Goal: Transaction & Acquisition: Purchase product/service

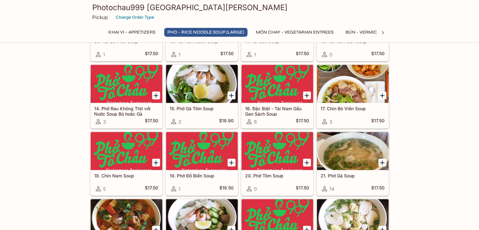
scroll to position [507, 0]
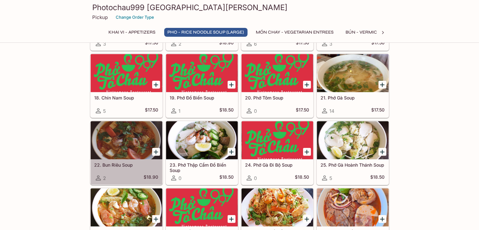
click at [123, 146] on div at bounding box center [127, 141] width 72 height 38
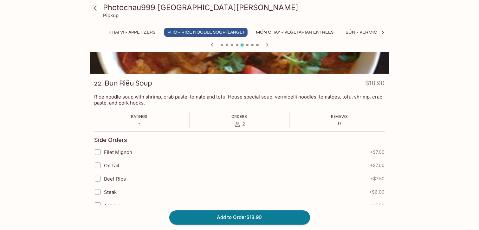
scroll to position [67, 0]
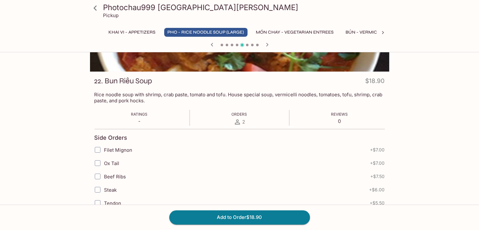
click at [243, 122] on span "2" at bounding box center [244, 122] width 3 height 6
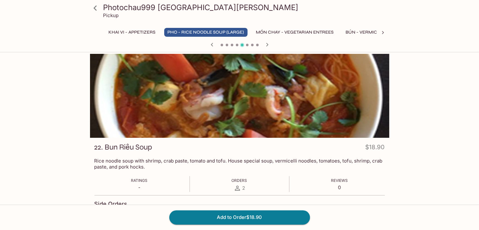
scroll to position [0, 0]
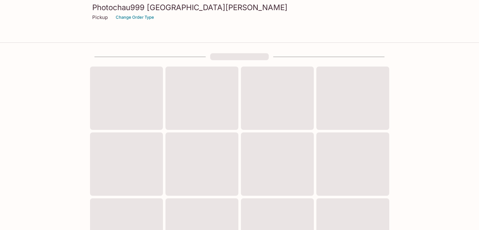
scroll to position [230, 0]
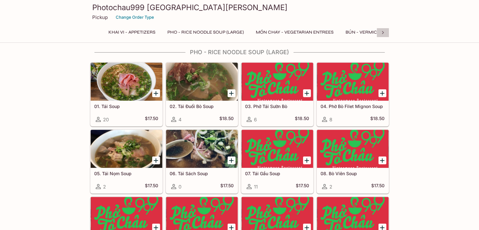
click at [383, 32] on icon at bounding box center [383, 33] width 6 height 6
click at [297, 29] on button "Banh Mi - Sandwiches" at bounding box center [290, 32] width 61 height 9
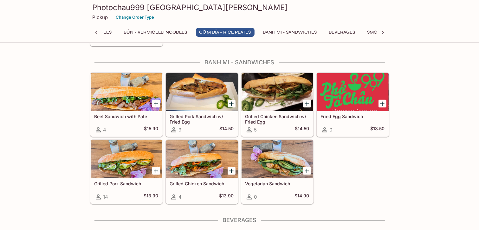
scroll to position [1256, 0]
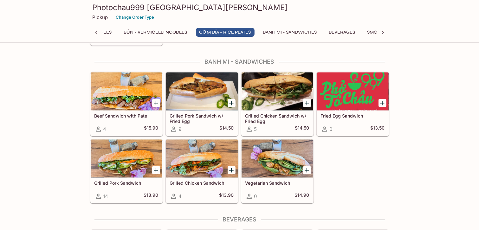
click at [179, 31] on button "BÚN - Vermicelli Noodles" at bounding box center [156, 32] width 70 height 9
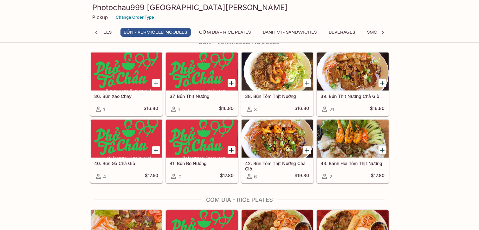
scroll to position [874, 0]
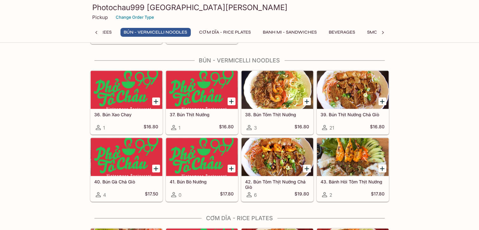
click at [285, 32] on button "Banh Mi - Sandwiches" at bounding box center [290, 32] width 61 height 9
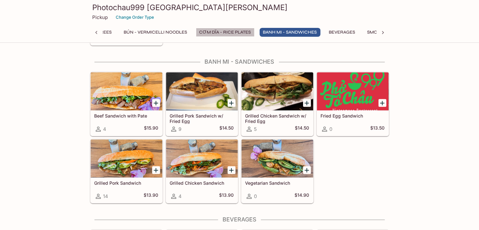
click at [241, 29] on button "CƠM DĨA - Rice Plates" at bounding box center [225, 32] width 59 height 9
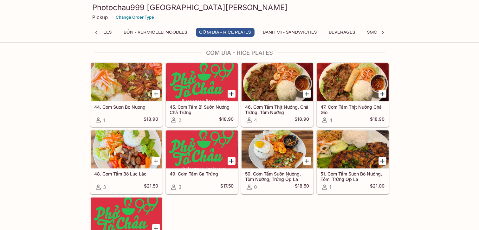
scroll to position [1031, 0]
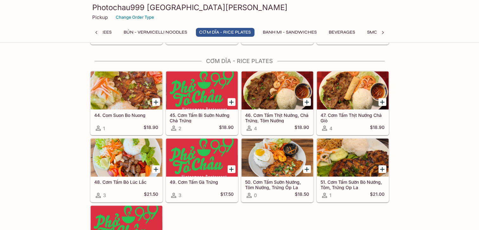
click at [179, 30] on button "BÚN - Vermicelli Noodles" at bounding box center [156, 32] width 70 height 9
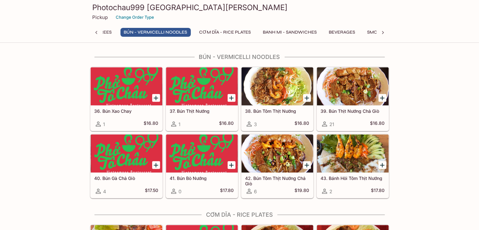
scroll to position [874, 0]
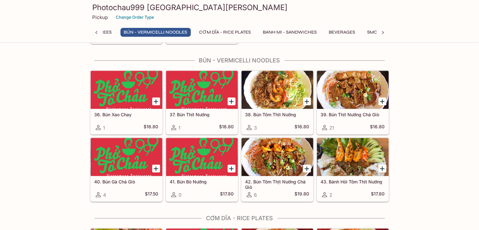
click at [97, 33] on icon at bounding box center [96, 33] width 6 height 6
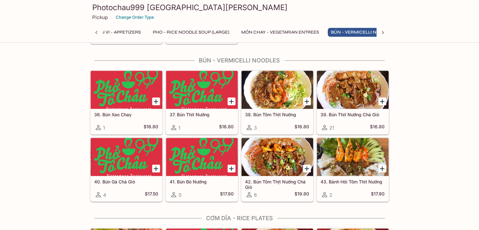
scroll to position [0, 0]
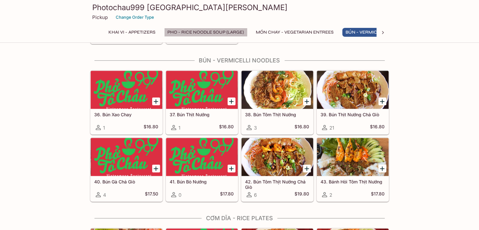
click at [213, 30] on button "Pho - Rice Noodle Soup (Large)" at bounding box center [205, 32] width 83 height 9
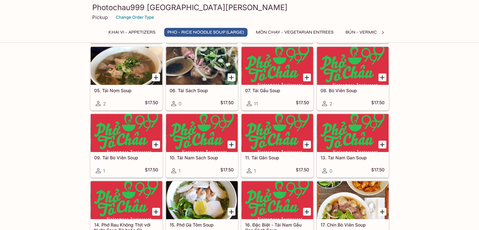
scroll to position [374, 0]
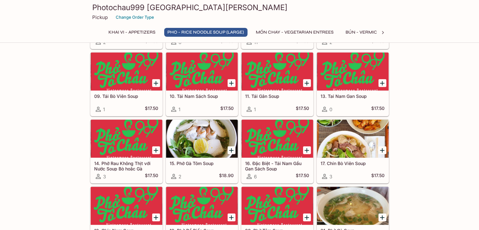
click at [338, 149] on div at bounding box center [353, 139] width 72 height 38
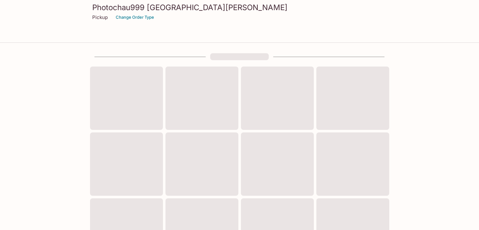
scroll to position [230, 0]
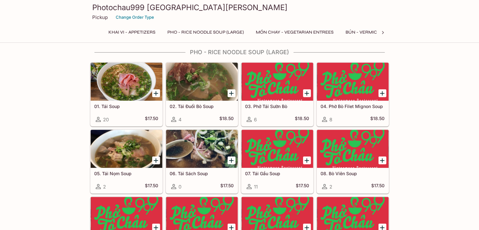
click at [204, 153] on div at bounding box center [202, 149] width 72 height 38
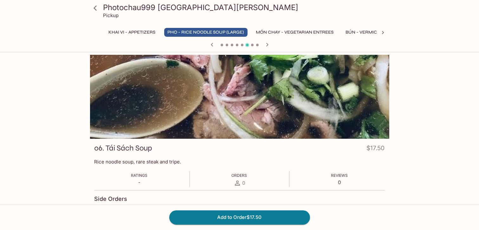
scroll to position [230, 0]
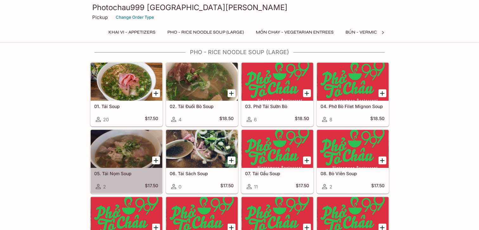
click at [126, 153] on div at bounding box center [127, 149] width 72 height 38
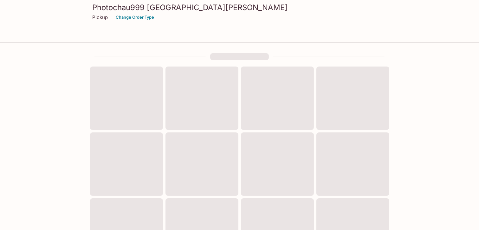
scroll to position [230, 0]
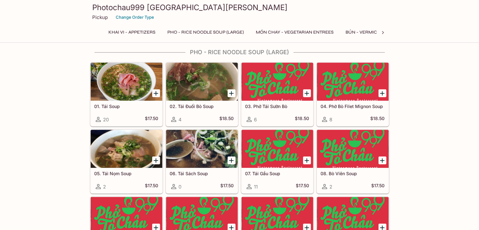
click at [355, 165] on div at bounding box center [353, 149] width 72 height 38
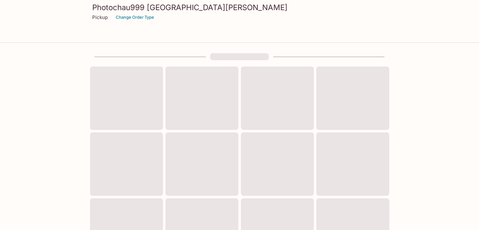
scroll to position [230, 0]
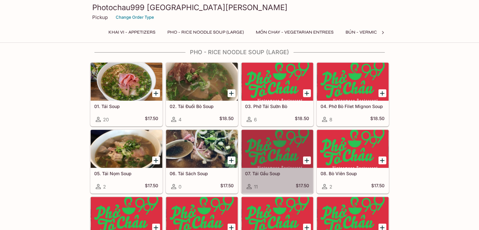
click at [284, 151] on div at bounding box center [278, 149] width 72 height 38
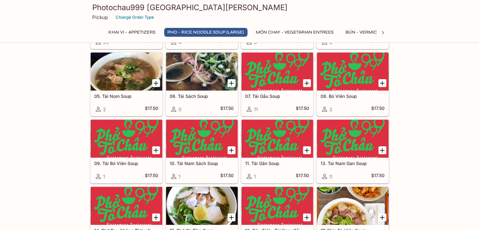
scroll to position [309, 0]
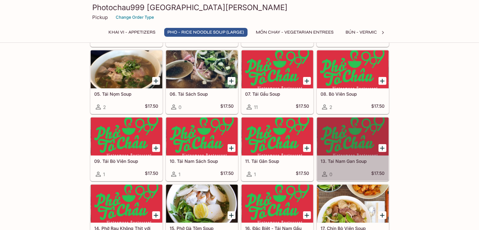
click at [343, 137] on div at bounding box center [353, 137] width 72 height 38
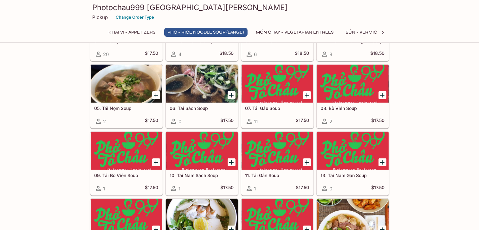
scroll to position [319, 0]
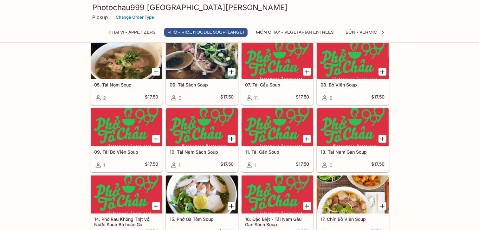
click at [280, 130] on div at bounding box center [278, 128] width 72 height 38
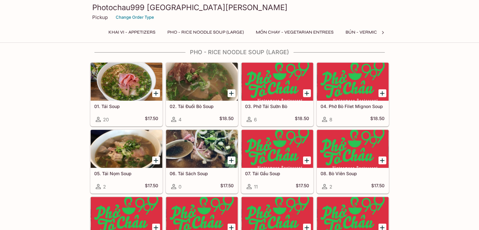
scroll to position [250, 0]
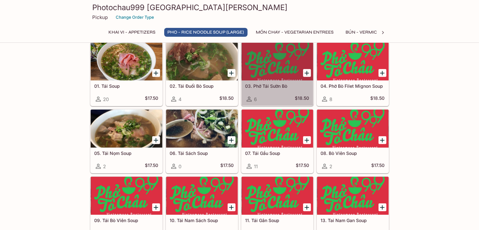
click at [272, 73] on div at bounding box center [278, 62] width 72 height 38
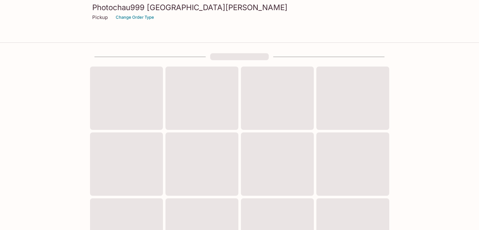
scroll to position [230, 0]
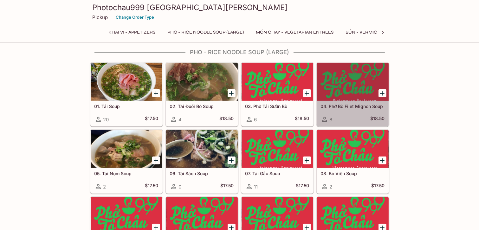
click at [365, 83] on div at bounding box center [353, 82] width 72 height 38
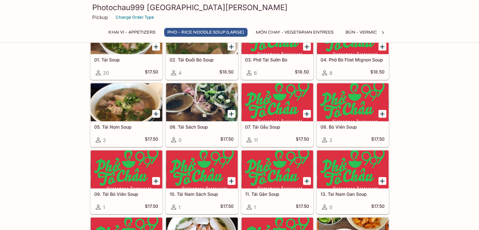
scroll to position [257, 0]
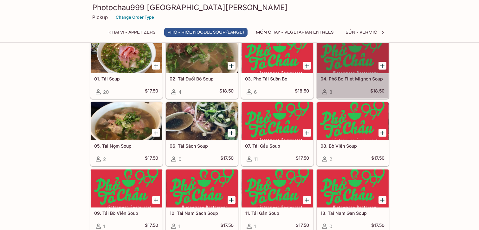
click at [347, 56] on div at bounding box center [353, 54] width 72 height 38
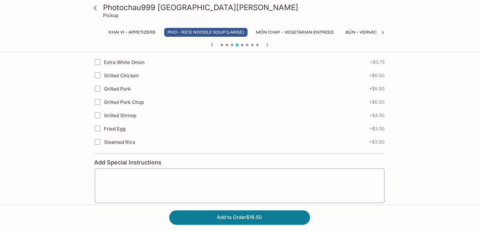
scroll to position [311, 0]
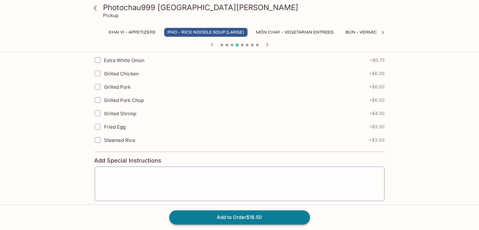
click at [234, 219] on button "Add to Order $18.50" at bounding box center [239, 218] width 141 height 14
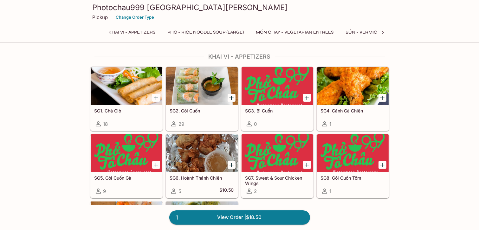
click at [356, 148] on div at bounding box center [353, 154] width 72 height 38
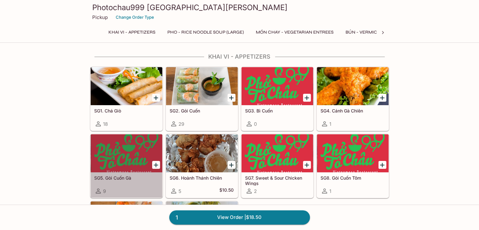
click at [120, 159] on div at bounding box center [127, 154] width 72 height 38
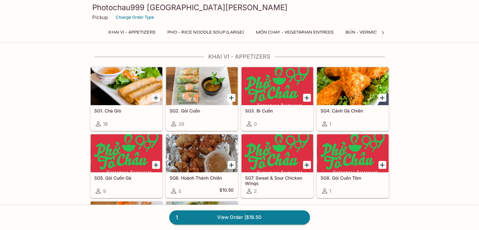
click at [208, 92] on div at bounding box center [202, 86] width 72 height 38
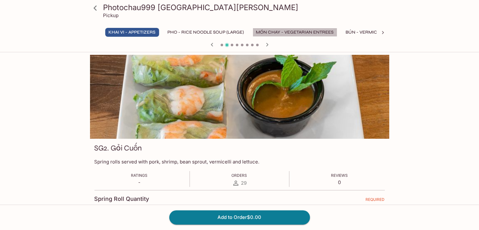
click at [280, 32] on button "MÓN CHAY - Vegetarian Entrees" at bounding box center [295, 32] width 85 height 9
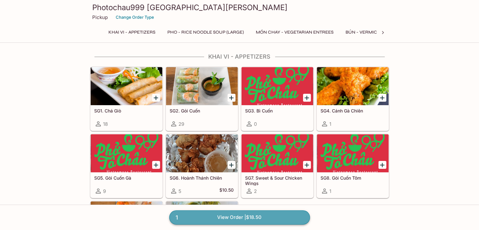
click at [244, 219] on link "1 View Order | $18.50" at bounding box center [239, 218] width 141 height 14
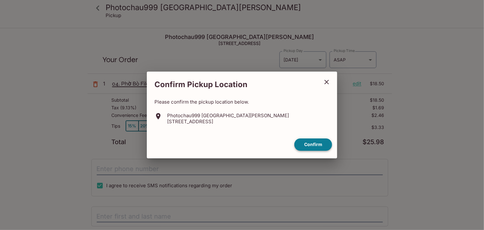
click at [311, 145] on button "Confirm" at bounding box center [313, 145] width 38 height 12
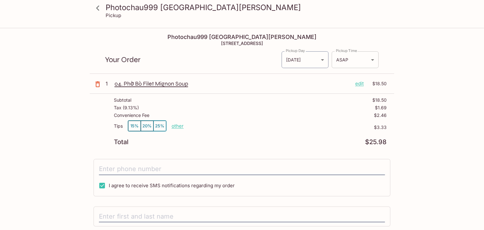
click at [371, 59] on body "Photochau999 Santa Clara Pickup Photochau999 Santa Clara 2636 Homestead Rd, San…" at bounding box center [242, 144] width 484 height 230
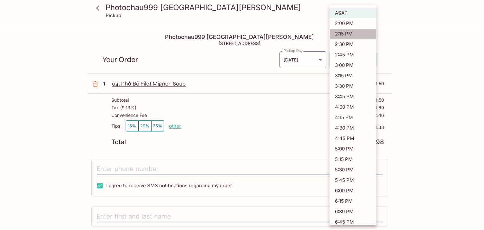
click at [353, 35] on li "2:15 PM" at bounding box center [353, 34] width 47 height 10
type input "2025-10-11T21:15:23.000000Z"
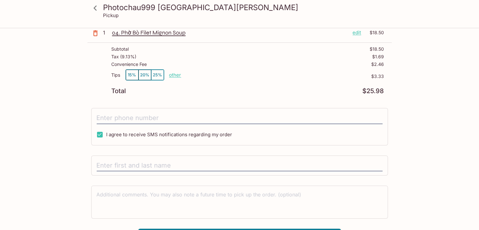
scroll to position [50, 0]
click at [173, 76] on p "other" at bounding box center [175, 76] width 12 height 6
drag, startPoint x: 222, startPoint y: 75, endPoint x: 197, endPoint y: 74, distance: 25.7
click at [174, 76] on p "other" at bounding box center [175, 76] width 12 height 6
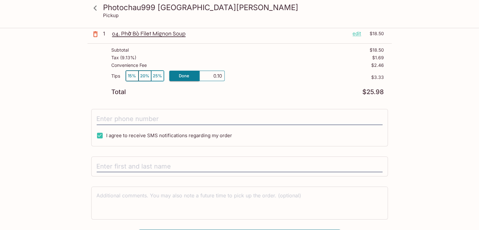
type input "1.00"
click at [340, 83] on div "Tips 15% 20% 25% other $1.00" at bounding box center [248, 79] width 273 height 19
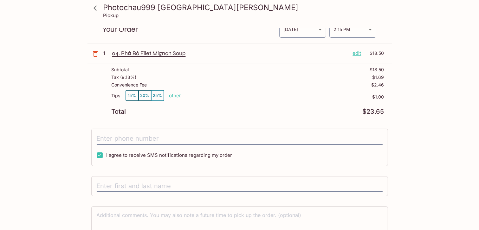
scroll to position [30, 0]
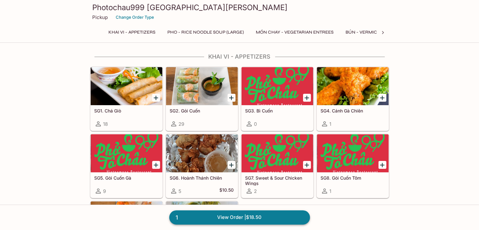
click at [242, 219] on link "1 View Order | $18.50" at bounding box center [239, 218] width 141 height 14
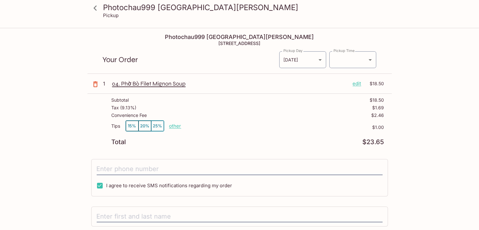
click at [163, 84] on p "04. Phờ Bò Filet Mignon Soup" at bounding box center [230, 83] width 236 height 7
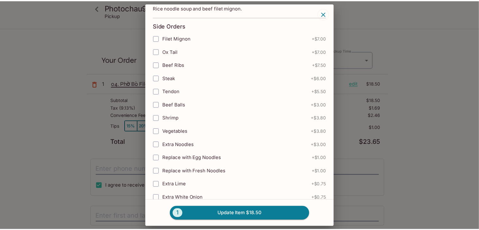
scroll to position [18, 0]
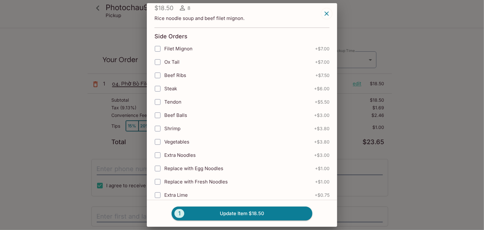
click at [327, 12] on icon "button" at bounding box center [327, 14] width 8 height 8
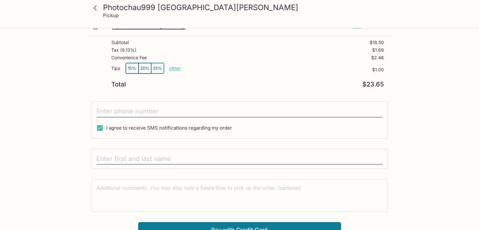
scroll to position [64, 0]
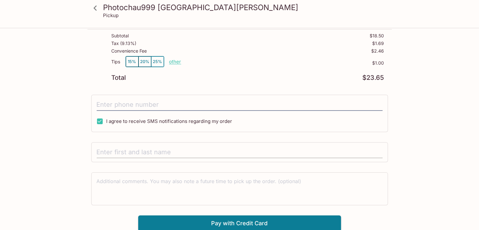
click at [123, 153] on input "text" at bounding box center [240, 153] width 286 height 12
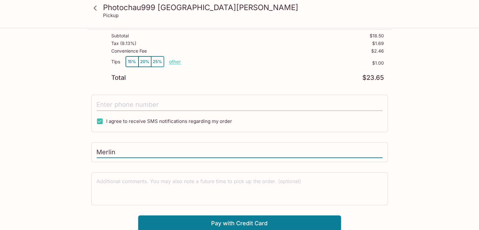
type input "Merlin"
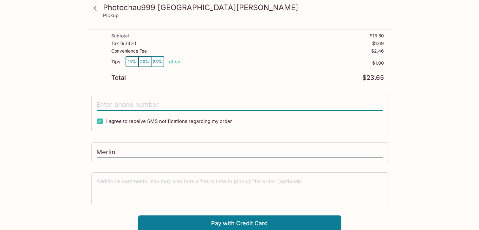
click at [110, 101] on input "tel" at bounding box center [240, 105] width 286 height 12
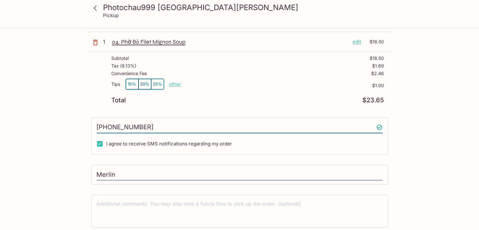
scroll to position [0, 0]
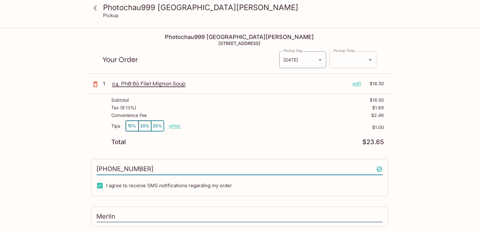
type input "(909) 569-8450"
click at [370, 58] on body "Photochau999 Santa Clara Pickup Photochau999 Santa Clara 2636 Homestead Rd, San…" at bounding box center [242, 144] width 484 height 230
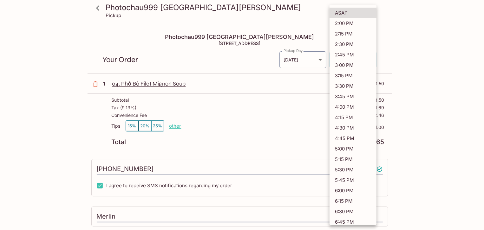
click at [359, 31] on li "2:15 PM" at bounding box center [353, 34] width 47 height 10
type input "2025-10-11T21:15:48.000000Z"
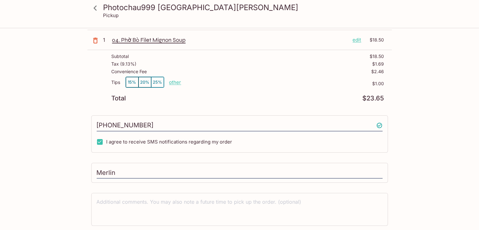
scroll to position [64, 0]
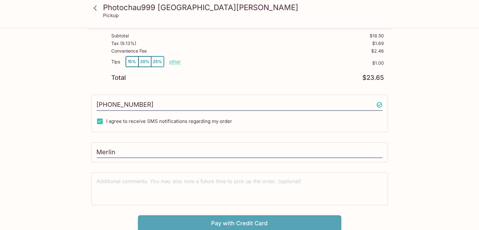
click at [243, 223] on button "Pay with Credit Card" at bounding box center [239, 224] width 203 height 16
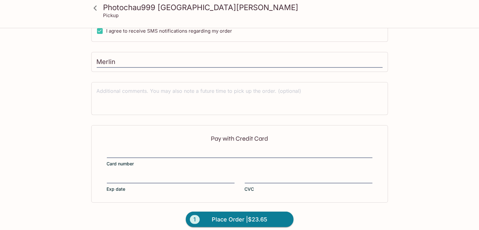
scroll to position [159, 0]
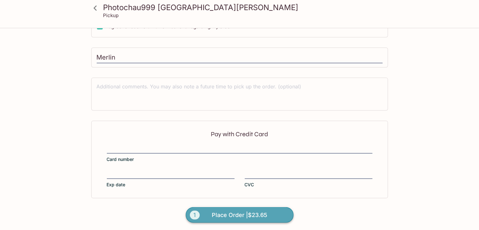
click at [240, 214] on span "Place Order | $23.65" at bounding box center [240, 215] width 56 height 10
